Goal: Information Seeking & Learning: Find specific fact

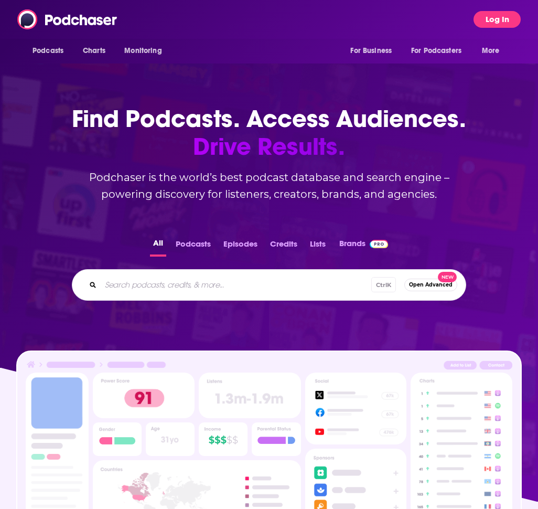
click at [491, 20] on button "Log In" at bounding box center [497, 19] width 47 height 17
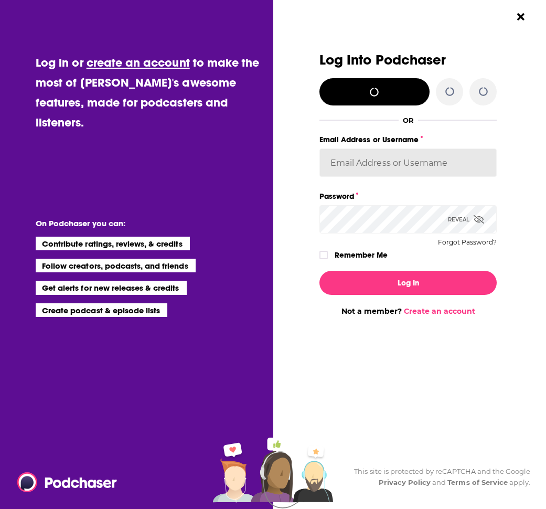
type input "[EMAIL_ADDRESS][DOMAIN_NAME]"
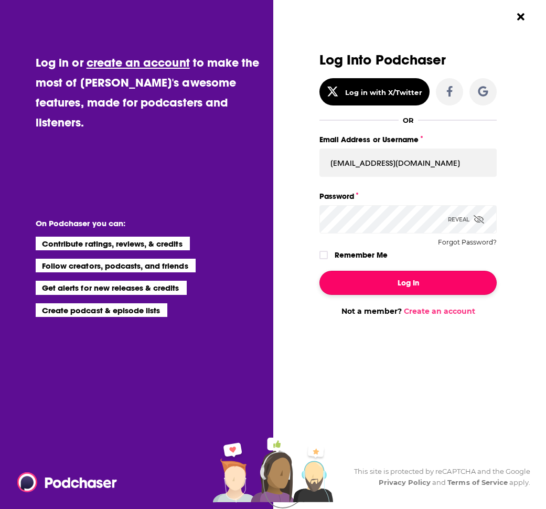
click at [450, 292] on button "Log In" at bounding box center [407, 283] width 177 height 24
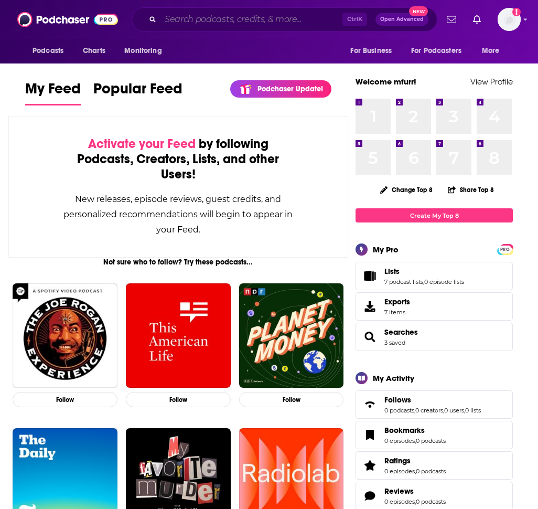
click at [264, 24] on input "Search podcasts, credits, & more..." at bounding box center [252, 19] width 182 height 17
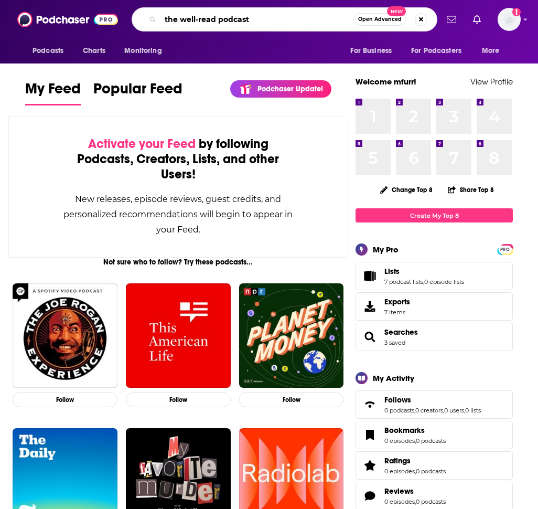
type input "the well-read podcast"
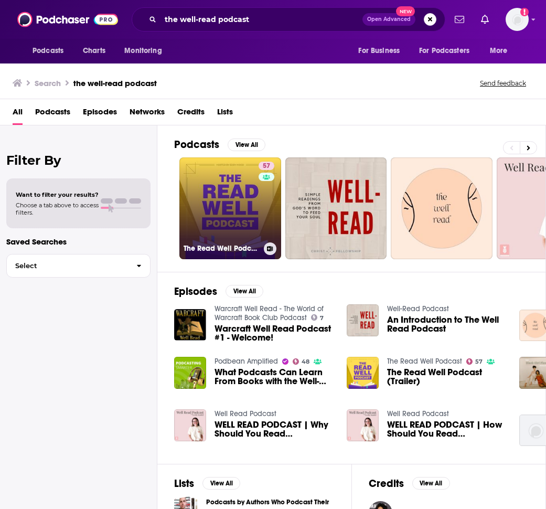
click at [255, 207] on link "57 The Read Well Podcast" at bounding box center [230, 208] width 102 height 102
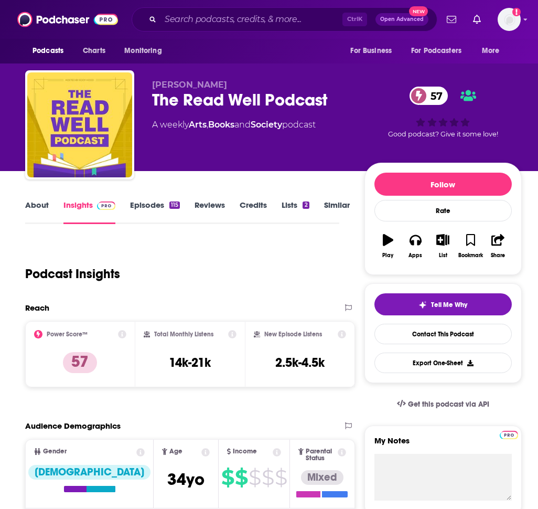
click at [41, 208] on link "About" at bounding box center [37, 212] width 24 height 24
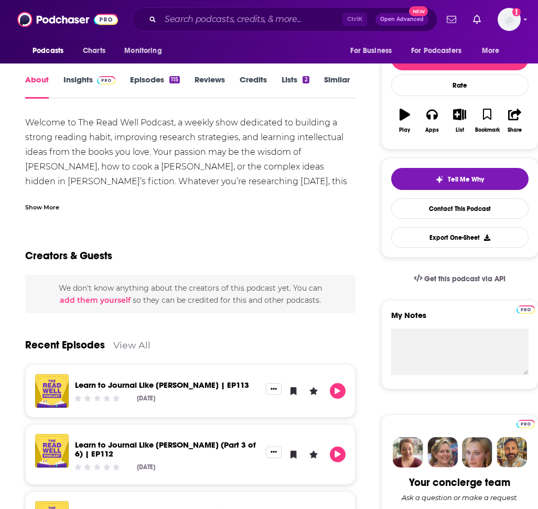
scroll to position [63, 0]
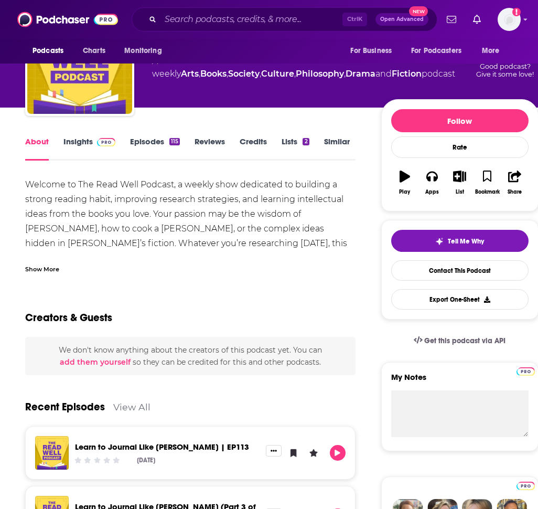
click at [87, 140] on link "Insights" at bounding box center [89, 148] width 52 height 24
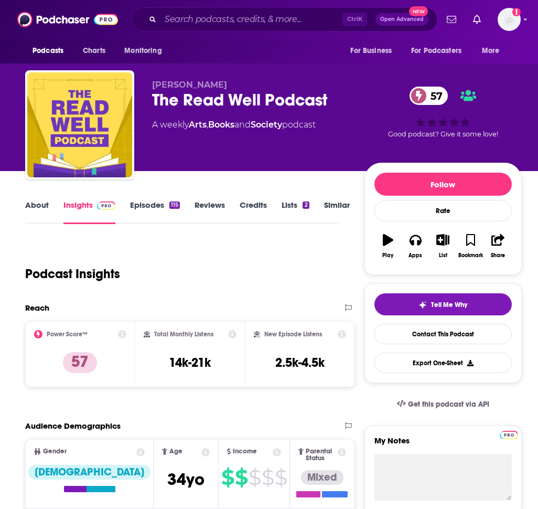
click at [157, 204] on link "Episodes 115" at bounding box center [155, 212] width 50 height 24
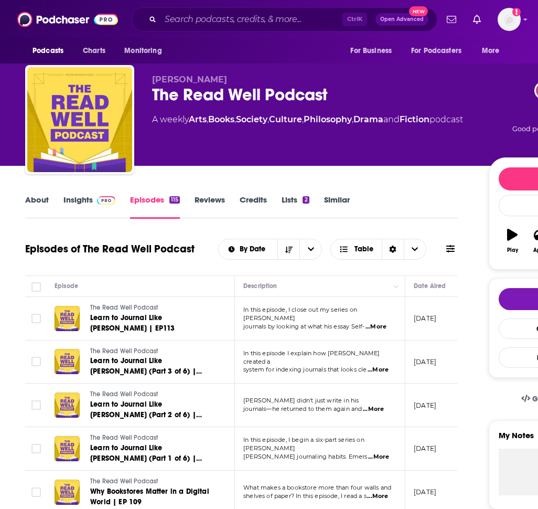
scroll to position [6, 0]
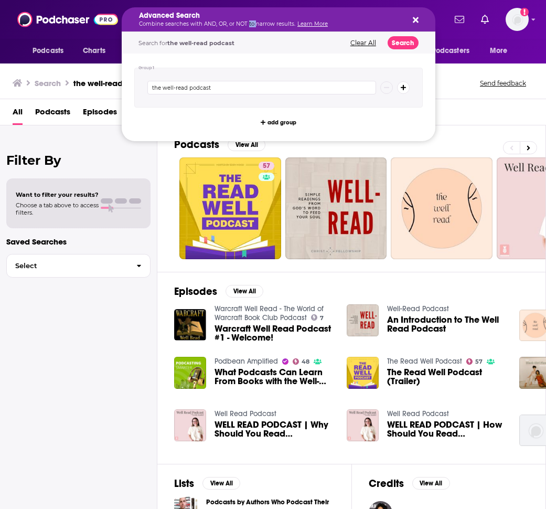
click at [249, 22] on p "Combine searches with AND, OR, or NOT to narrow results. Learn More" at bounding box center [270, 24] width 262 height 5
click at [242, 89] on input "the well-read podcast" at bounding box center [261, 88] width 229 height 14
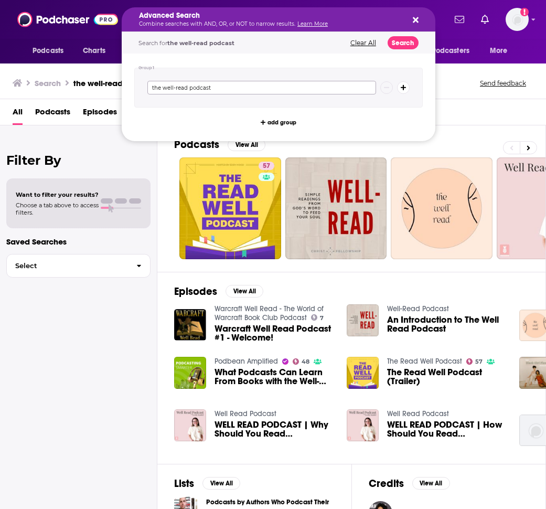
paste input "[PERSON_NAME]"
type input "[PERSON_NAME]"
click at [409, 45] on button "Search" at bounding box center [403, 42] width 31 height 13
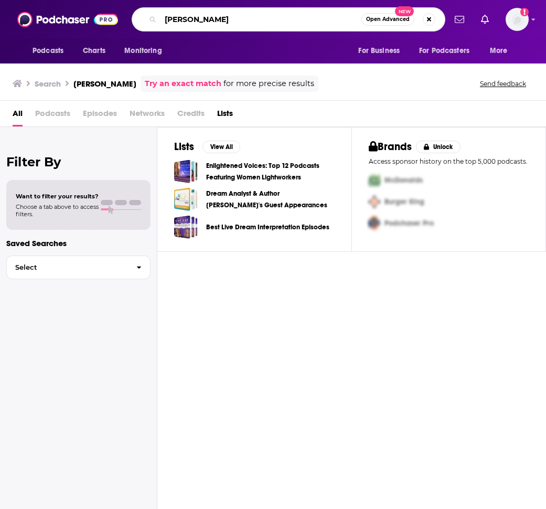
click at [211, 19] on input "[PERSON_NAME]" at bounding box center [261, 19] width 201 height 17
click at [74, 20] on img at bounding box center [67, 19] width 101 height 20
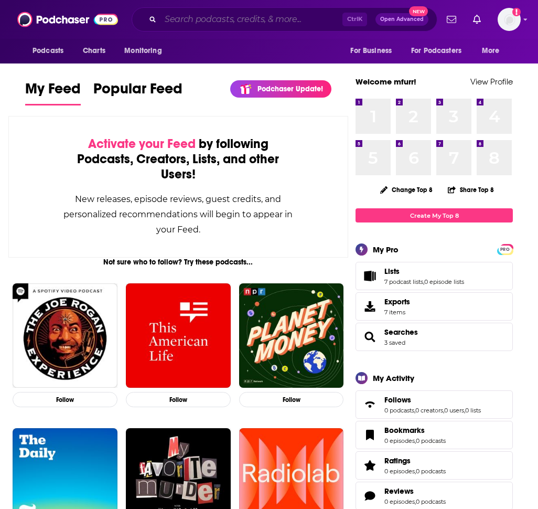
click at [222, 21] on input "Search podcasts, credits, & more..." at bounding box center [252, 19] width 182 height 17
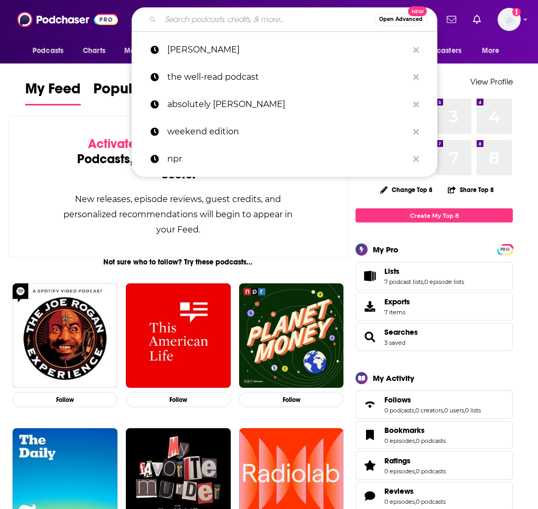
paste input "[PERSON_NAME]"
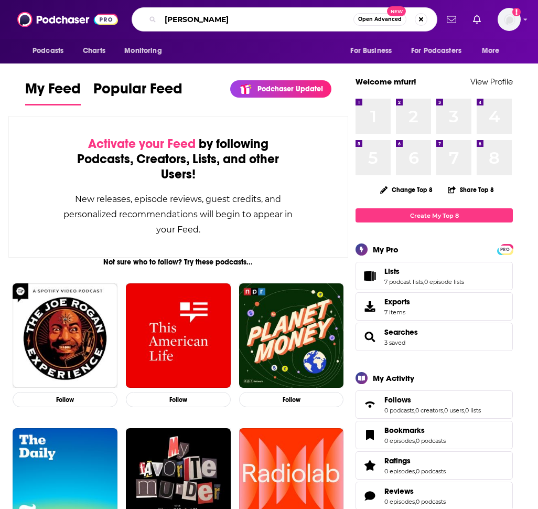
type input "[PERSON_NAME]"
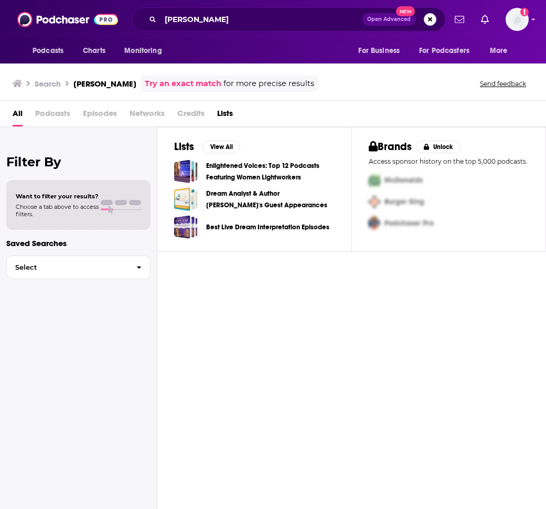
click at [12, 319] on div "Filter By Want to filter your results? Choose a tab above to access filters. Sa…" at bounding box center [78, 381] width 157 height 509
